Goal: Task Accomplishment & Management: Manage account settings

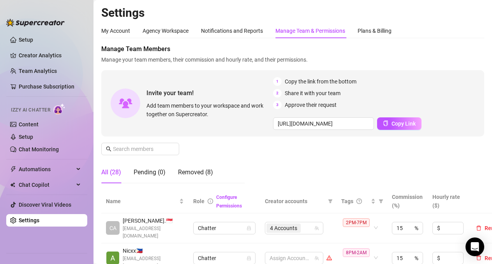
drag, startPoint x: 192, startPoint y: 9, endPoint x: 191, endPoint y: 22, distance: 12.5
click at [192, 9] on h2 "Settings" at bounding box center [292, 12] width 383 height 15
click at [381, 199] on icon "filter" at bounding box center [380, 201] width 5 height 5
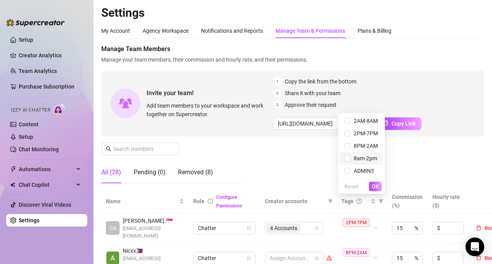
click at [353, 156] on span "8am-2pm" at bounding box center [363, 158] width 26 height 6
checkbox input "true"
click at [377, 189] on span "OK" at bounding box center [374, 186] width 7 height 6
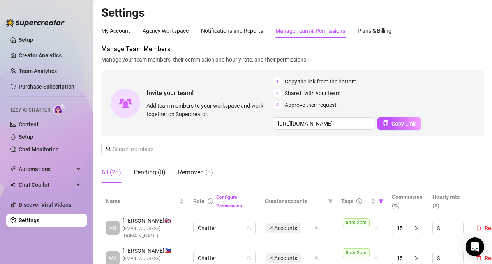
click at [411, 74] on div "Invite your team! Add team members to your workspace and work together on Super…" at bounding box center [292, 103] width 383 height 66
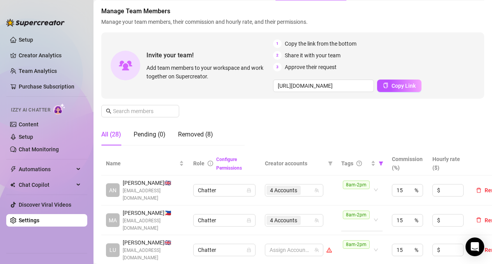
scroll to position [78, 0]
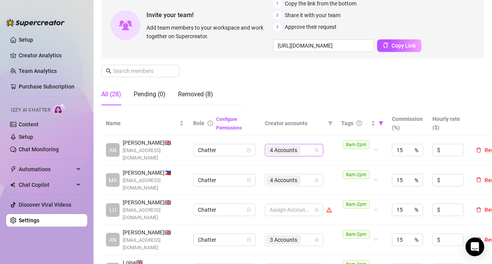
click at [313, 146] on div "4 Accounts" at bounding box center [289, 149] width 47 height 11
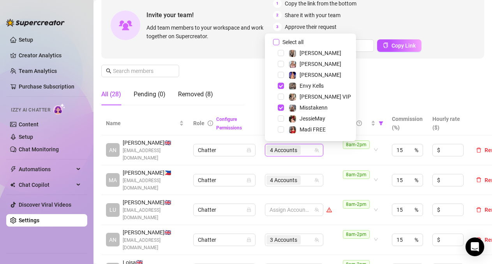
click at [276, 40] on input "Select all" at bounding box center [276, 42] width 6 height 6
checkbox input "false"
drag, startPoint x: 362, startPoint y: 71, endPoint x: 341, endPoint y: 188, distance: 119.4
click at [362, 71] on div "Manage Team Members Manage your team members, their commission and hourly rate,…" at bounding box center [292, 39] width 383 height 145
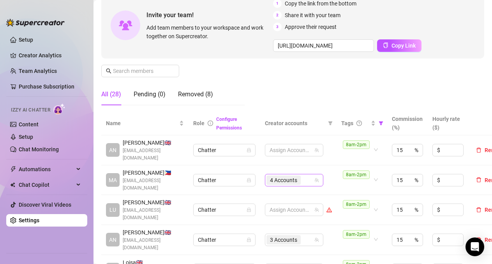
click at [315, 179] on icon "team" at bounding box center [316, 180] width 5 height 5
click at [317, 178] on icon "team" at bounding box center [317, 180] width 4 height 4
click at [317, 178] on icon "team" at bounding box center [316, 180] width 5 height 5
click at [315, 178] on icon "team" at bounding box center [316, 180] width 5 height 5
click at [317, 178] on icon "team" at bounding box center [317, 180] width 4 height 4
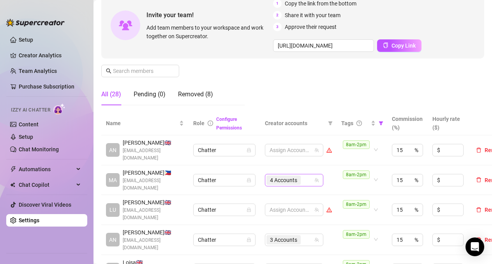
click at [304, 177] on input "search" at bounding box center [303, 179] width 2 height 9
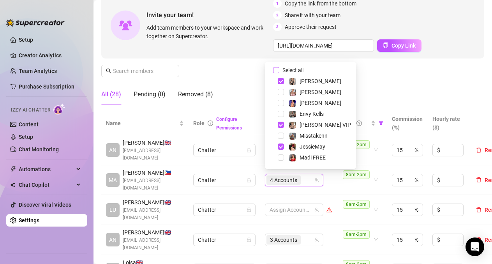
click at [276, 71] on input "Select all" at bounding box center [276, 70] width 6 height 6
click at [276, 70] on input "Select all" at bounding box center [276, 70] width 6 height 6
checkbox input "false"
click at [304, 235] on div "3 Accounts" at bounding box center [289, 239] width 47 height 11
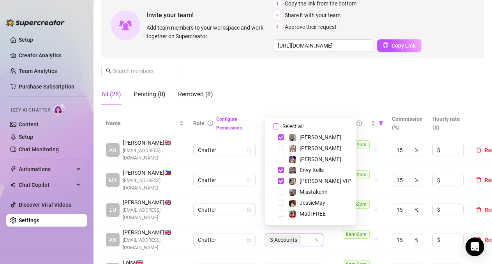
click at [278, 125] on input "Select all" at bounding box center [276, 126] width 6 height 6
checkbox input "false"
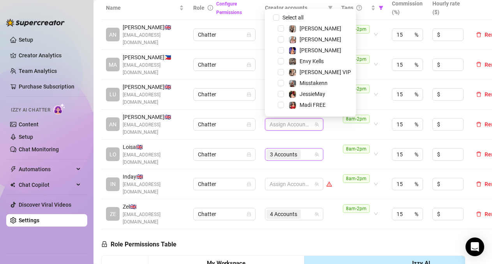
scroll to position [195, 0]
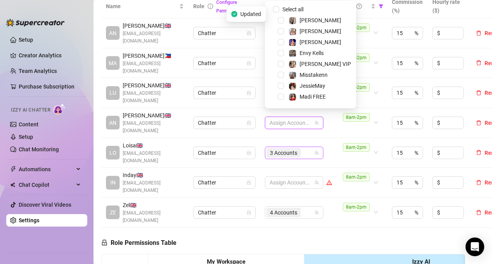
click at [304, 148] on input "search" at bounding box center [303, 152] width 2 height 9
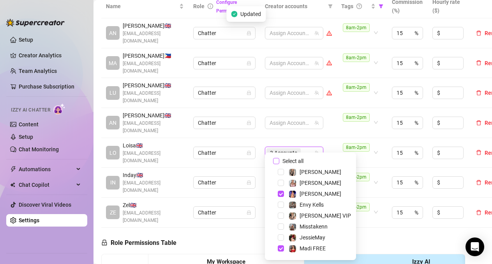
click at [278, 160] on input "Select all" at bounding box center [276, 161] width 6 height 6
checkbox input "false"
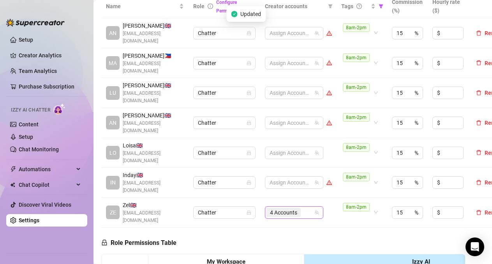
click at [303, 208] on input "search" at bounding box center [303, 212] width 2 height 9
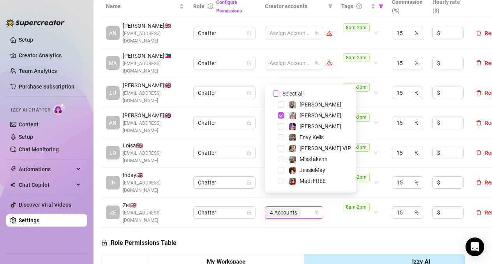
click at [274, 92] on input "Select all" at bounding box center [276, 93] width 6 height 6
checkbox input "true"
click at [345, 213] on td "8am-2pm" at bounding box center [361, 212] width 51 height 30
